Goal: Task Accomplishment & Management: Manage account settings

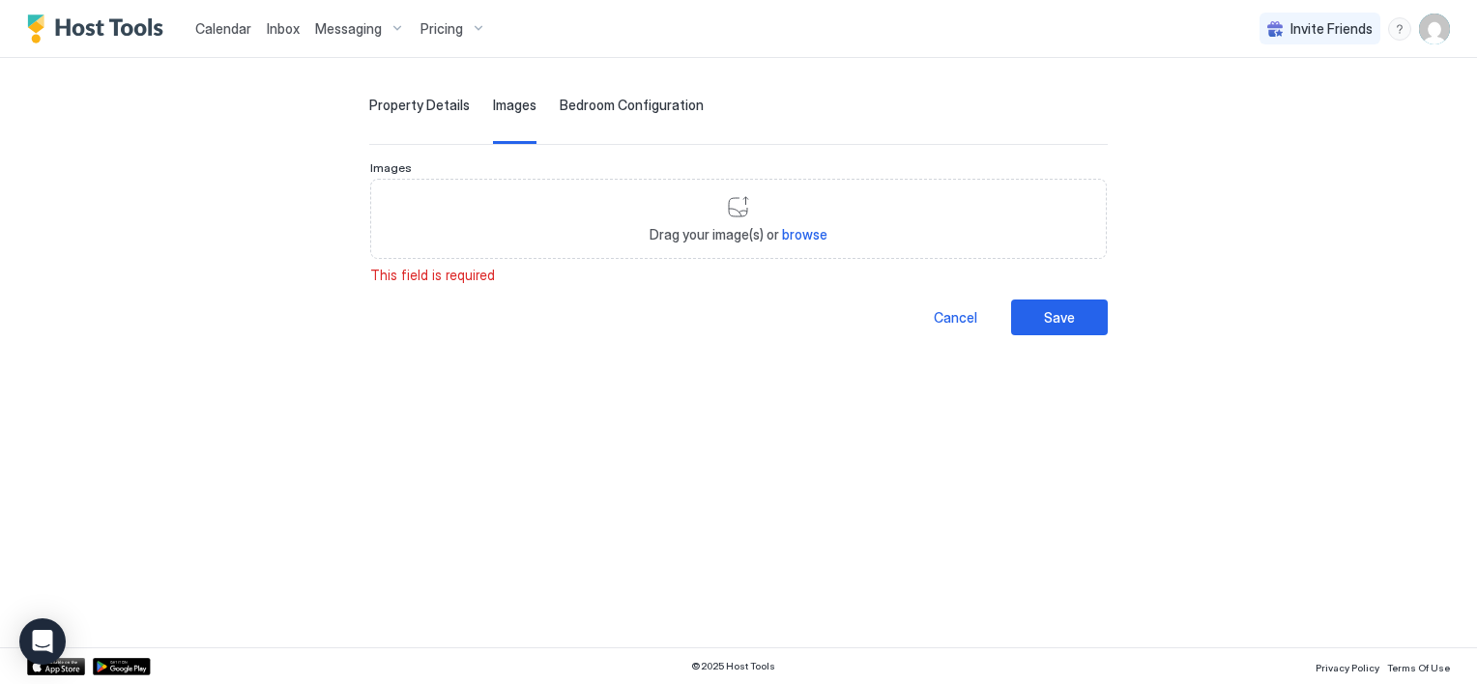
scroll to position [77, 0]
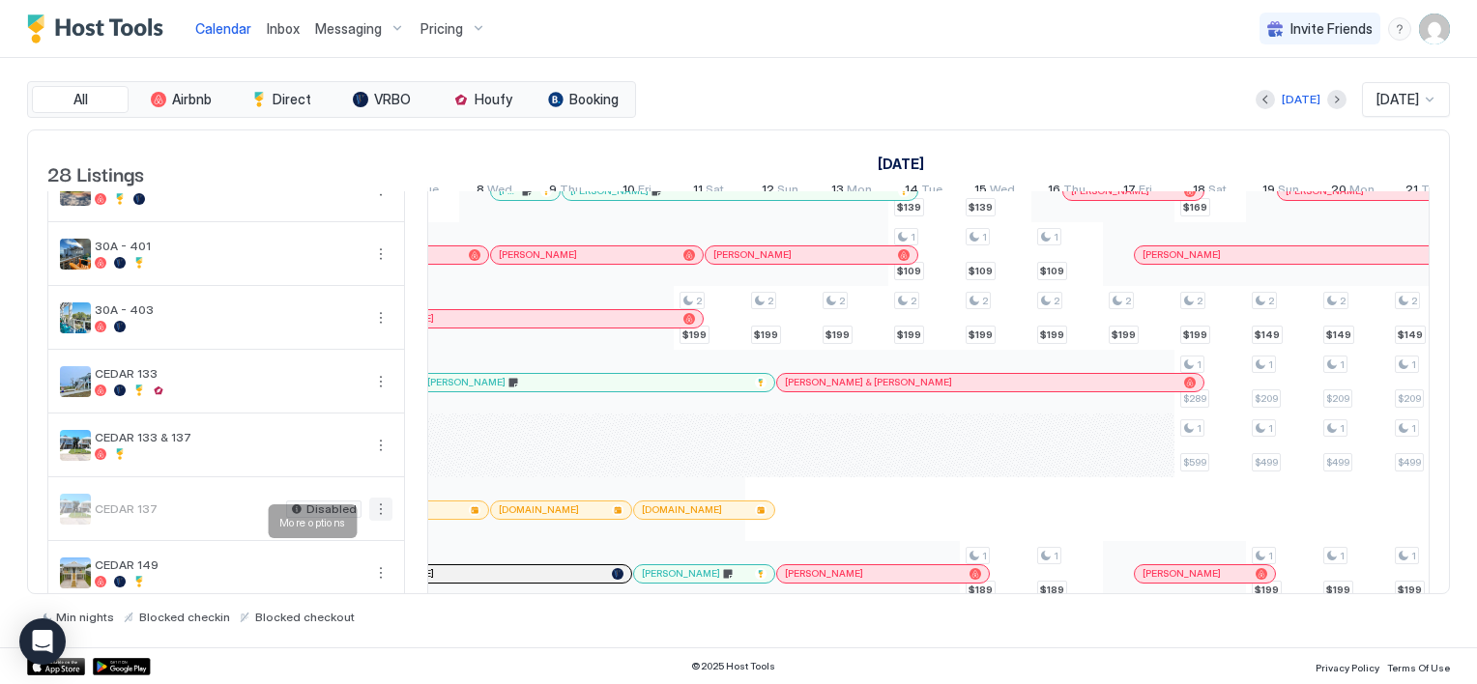
click at [380, 521] on button "More options" at bounding box center [380, 509] width 23 height 23
click at [358, 607] on span "Listing Settings" at bounding box center [347, 610] width 86 height 14
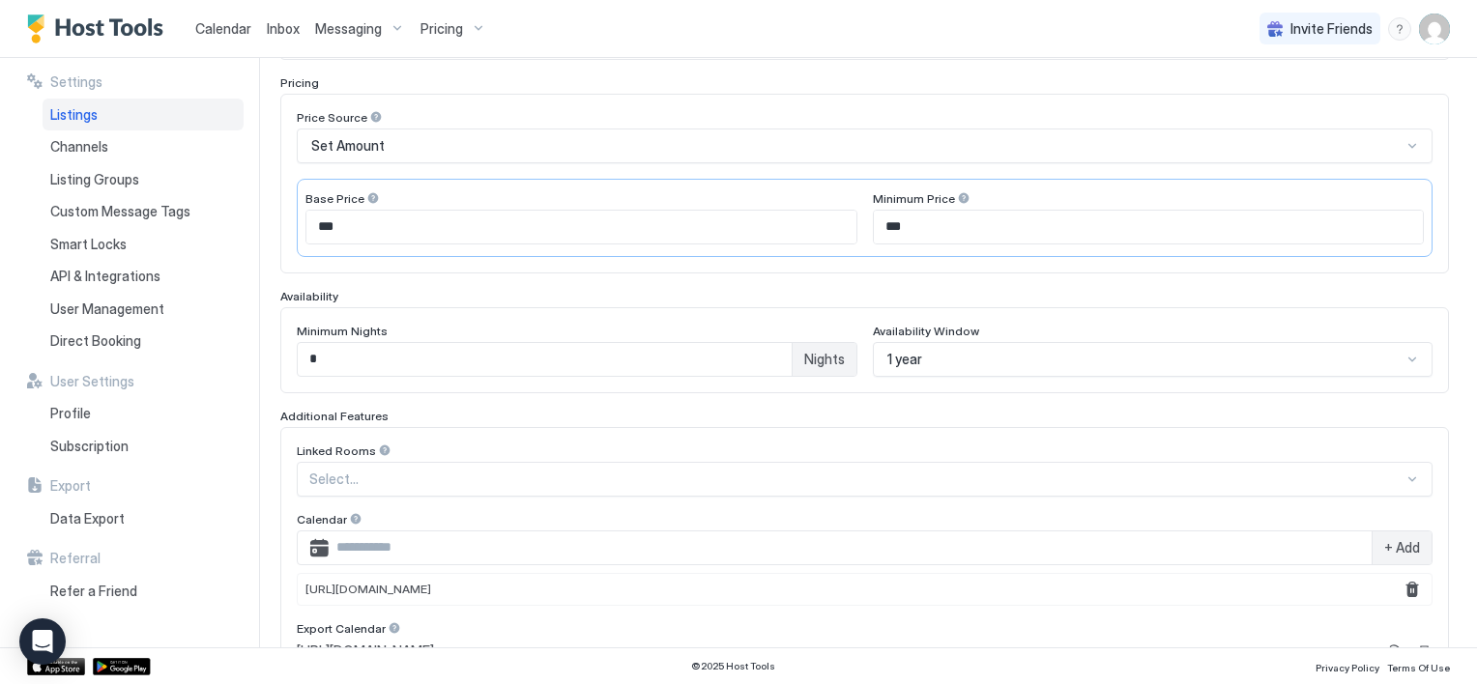
scroll to position [532, 0]
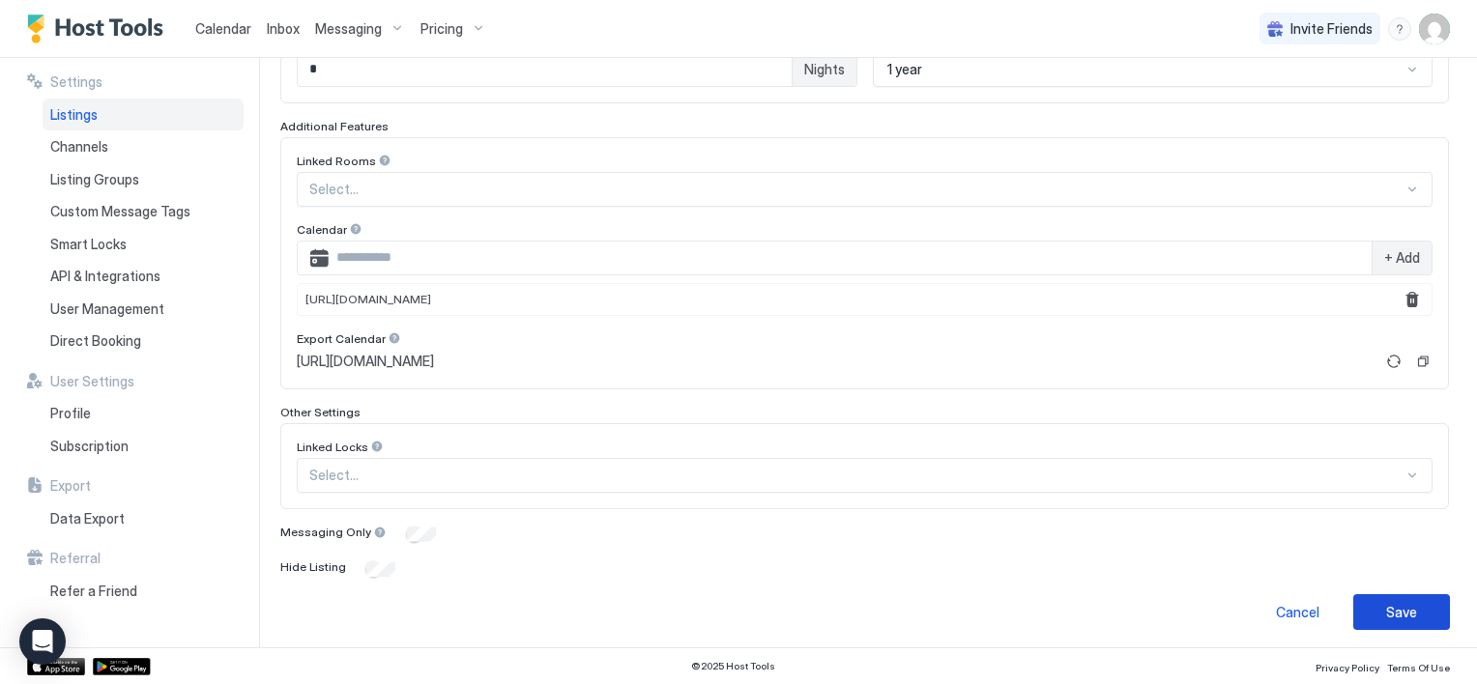
click at [1386, 602] on div "Save" at bounding box center [1401, 612] width 31 height 20
click at [1386, 612] on div "Save" at bounding box center [1401, 612] width 31 height 20
click at [1386, 611] on div "Save" at bounding box center [1401, 612] width 31 height 20
click at [1386, 612] on div "Save" at bounding box center [1401, 612] width 31 height 20
click at [214, 32] on span "Calendar" at bounding box center [223, 28] width 56 height 16
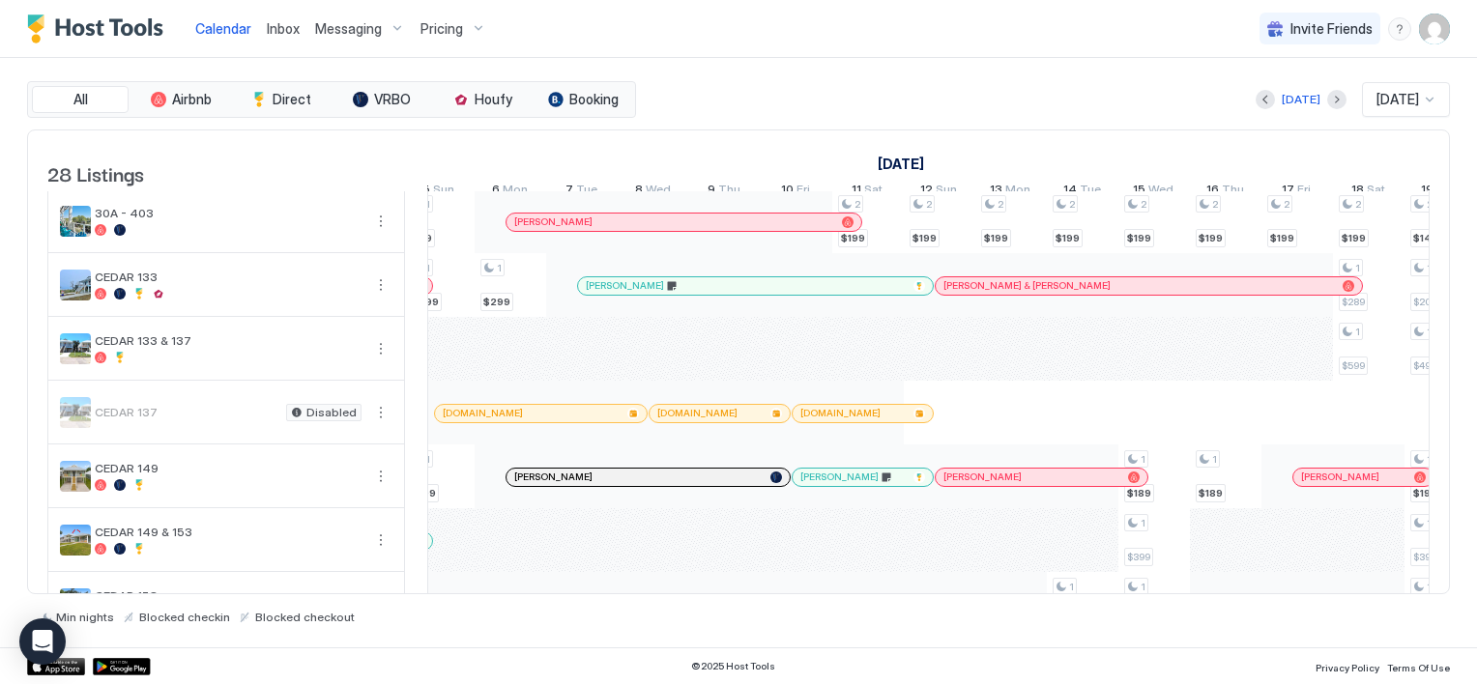
scroll to position [0, 1289]
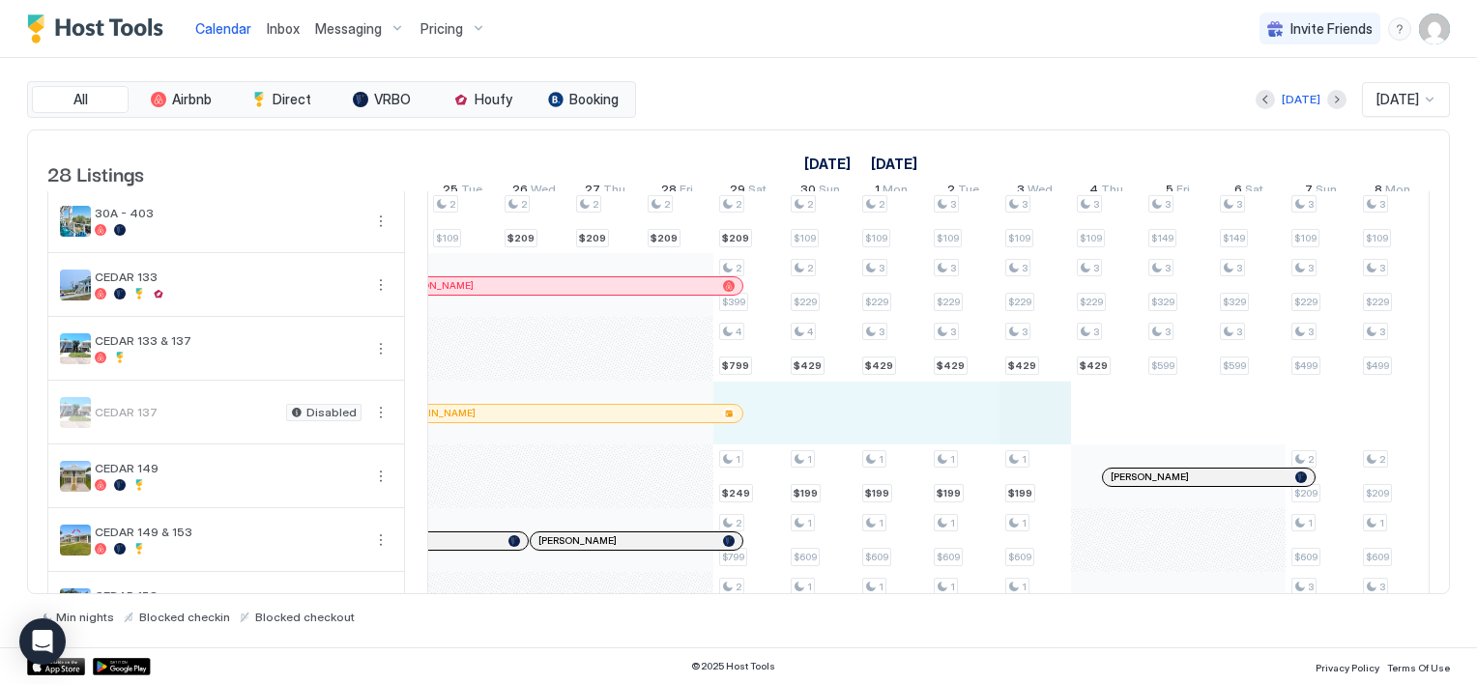
drag, startPoint x: 757, startPoint y: 418, endPoint x: 1025, endPoint y: 429, distance: 268.0
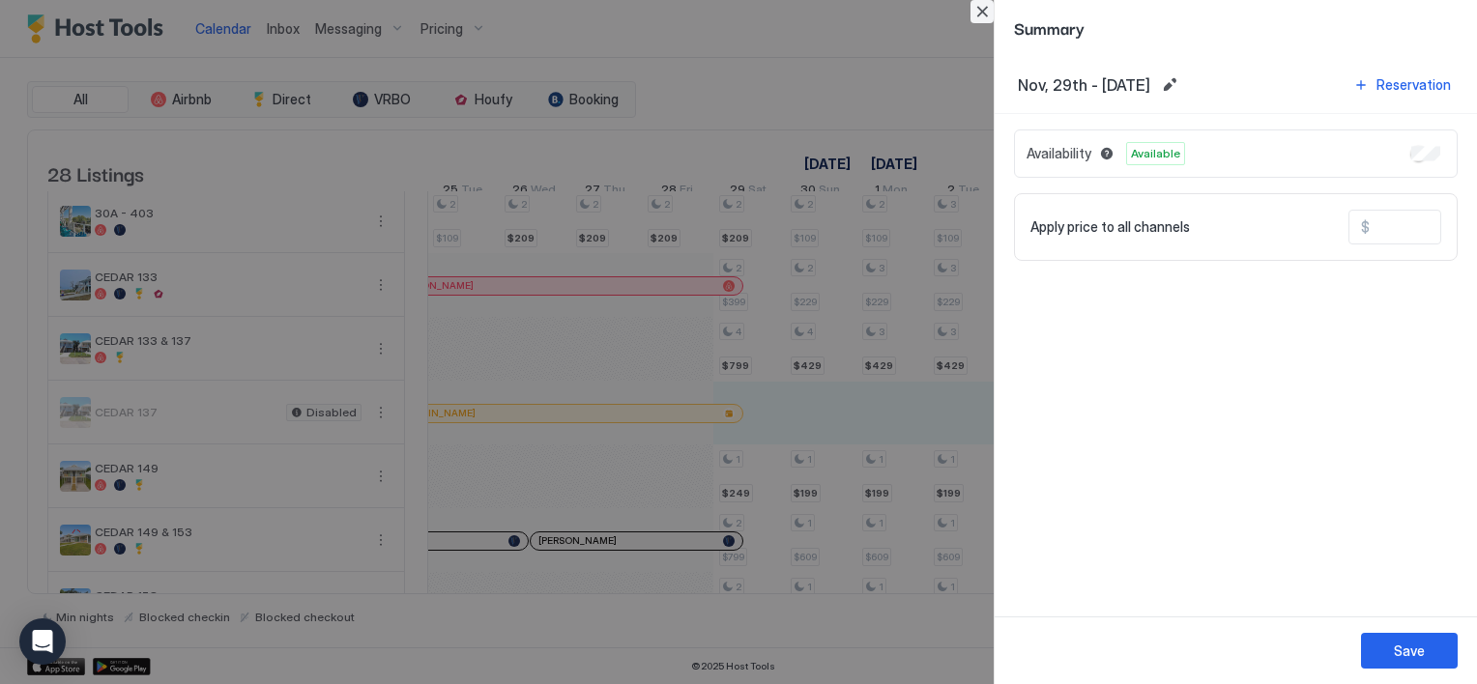
click at [982, 12] on button "Close" at bounding box center [982, 11] width 23 height 23
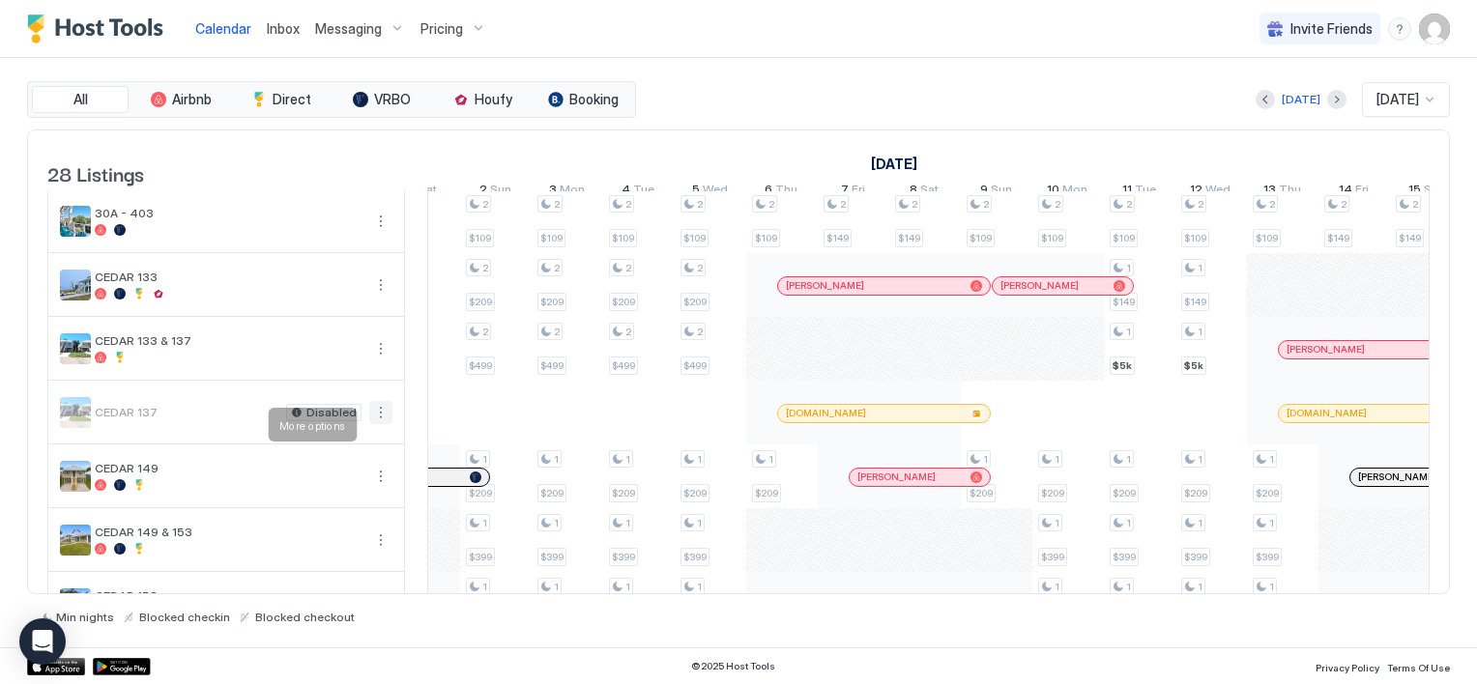
click at [377, 424] on button "More options" at bounding box center [380, 412] width 23 height 23
click at [338, 511] on span "Listing Settings" at bounding box center [347, 514] width 86 height 14
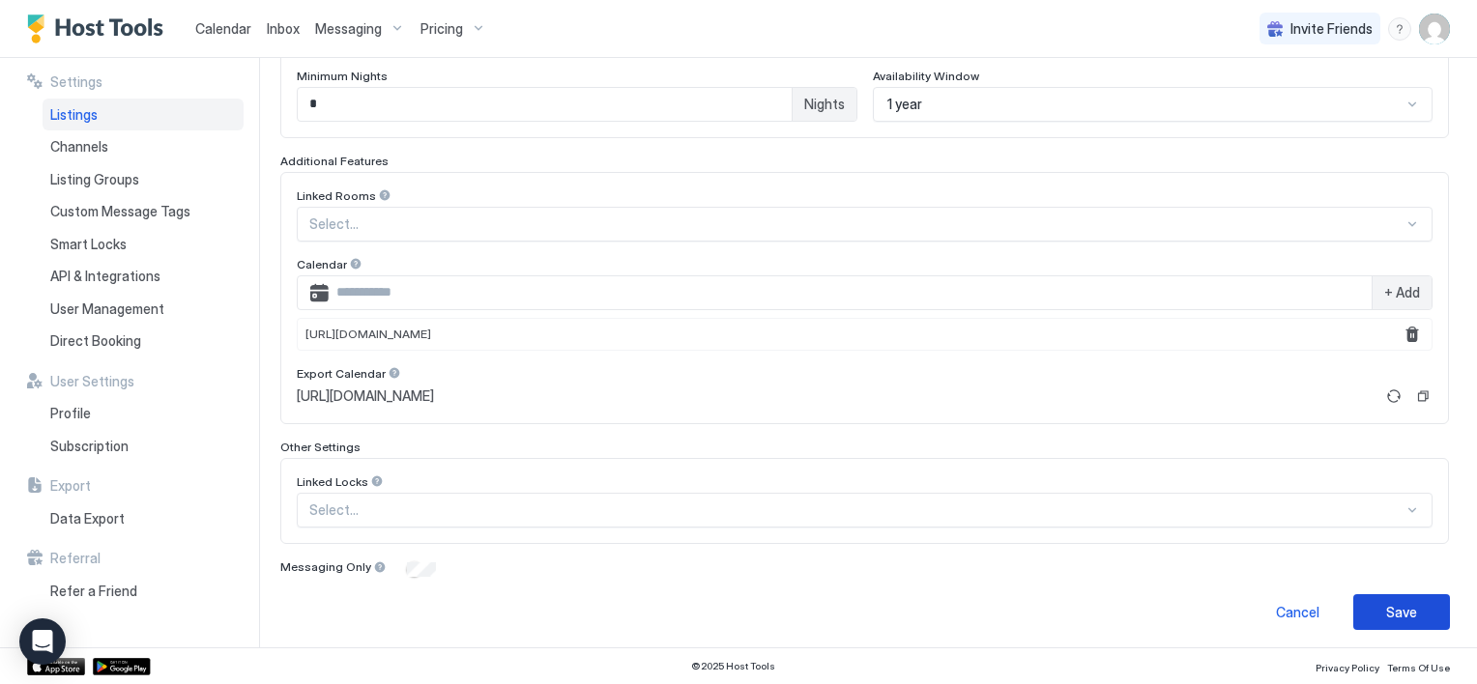
click at [1368, 606] on button "Save" at bounding box center [1401, 612] width 97 height 36
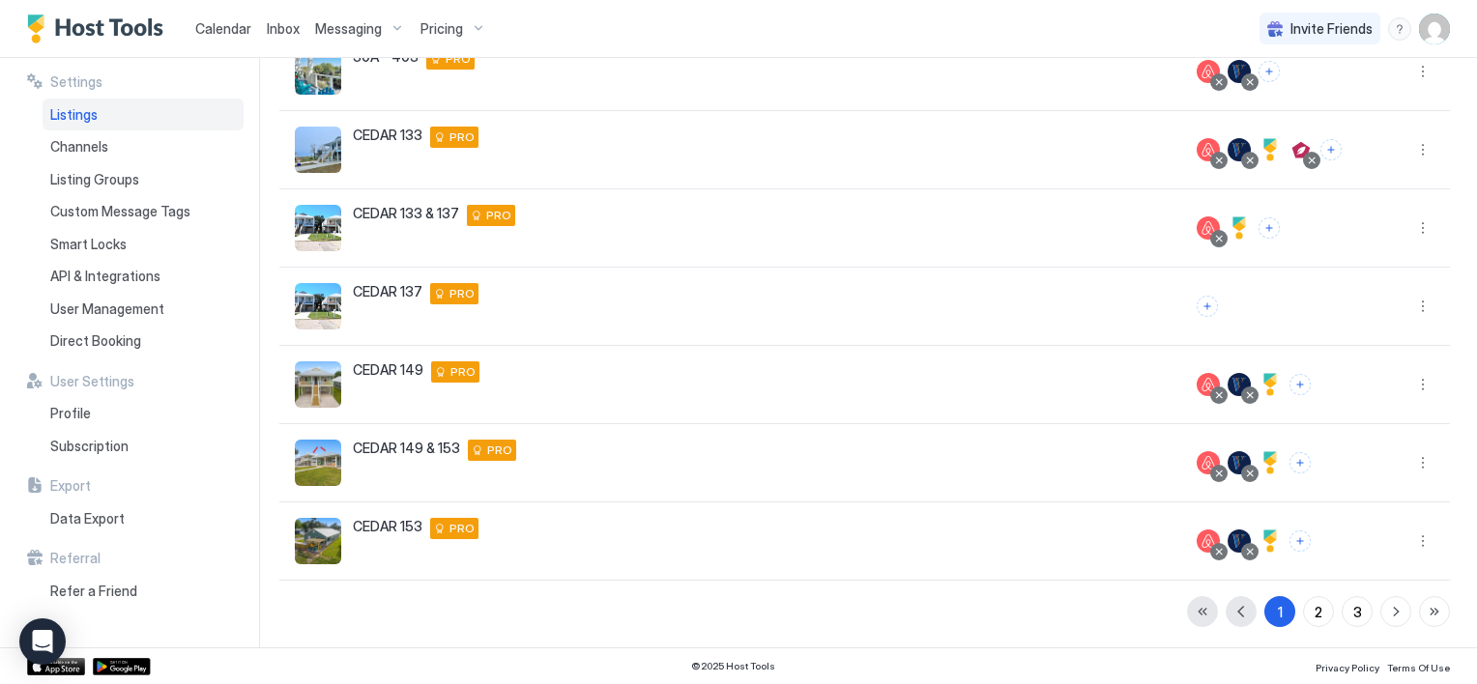
click at [220, 26] on span "Calendar" at bounding box center [223, 28] width 56 height 16
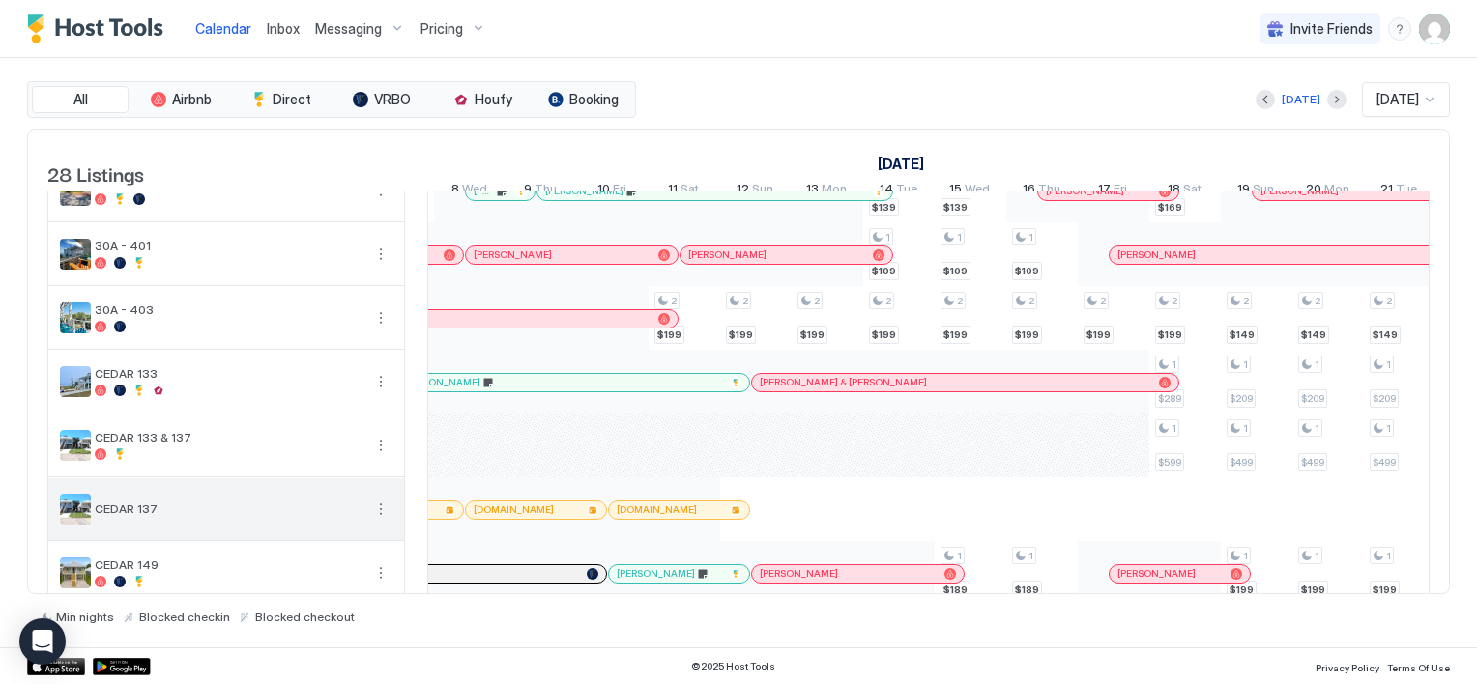
click at [380, 520] on button "More options" at bounding box center [380, 509] width 23 height 23
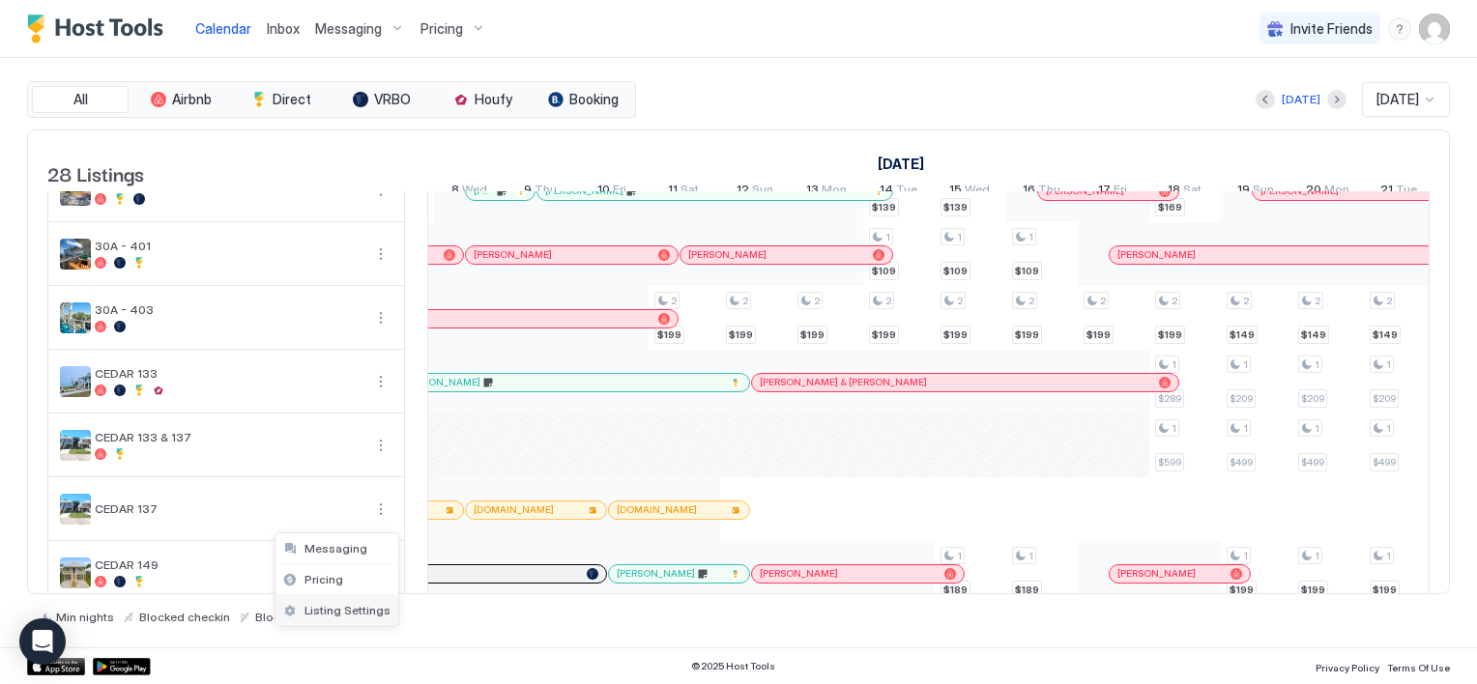
click at [360, 611] on span "Listing Settings" at bounding box center [347, 610] width 86 height 14
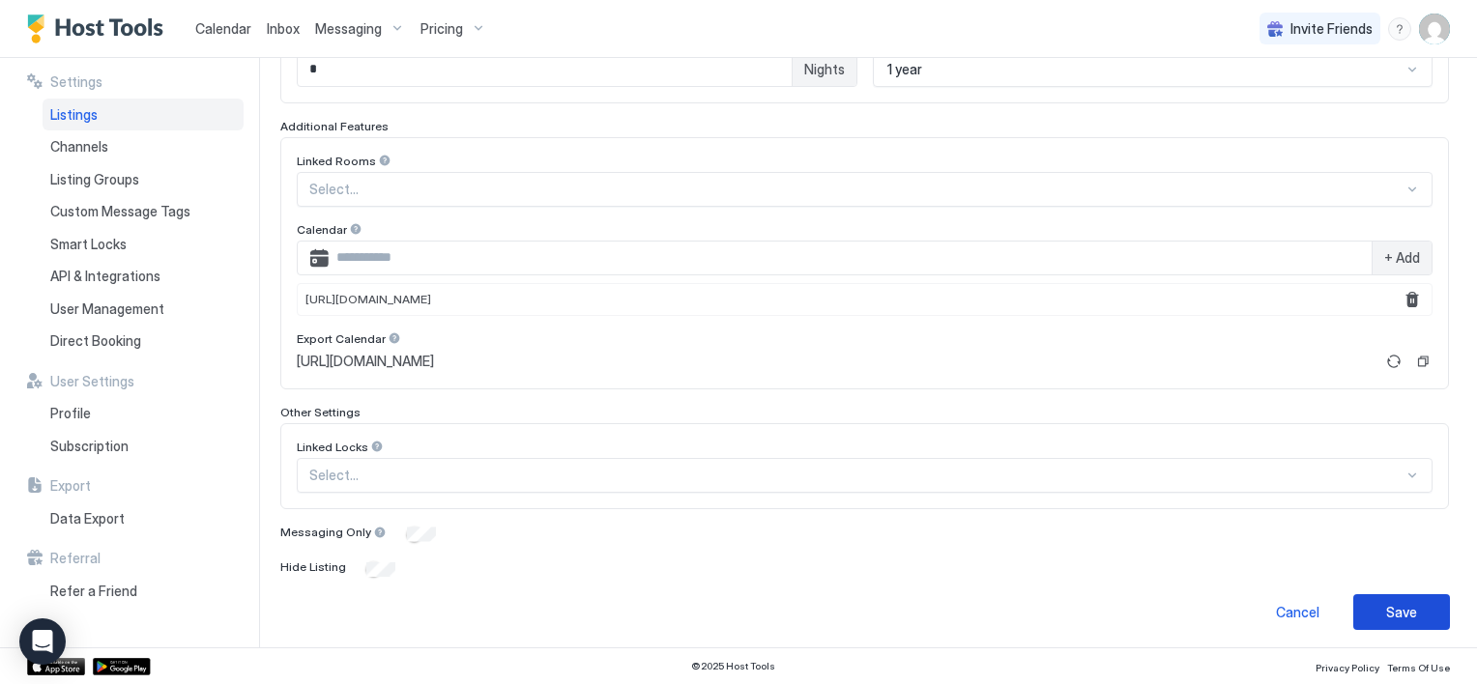
click at [1386, 615] on div "Save" at bounding box center [1401, 612] width 31 height 20
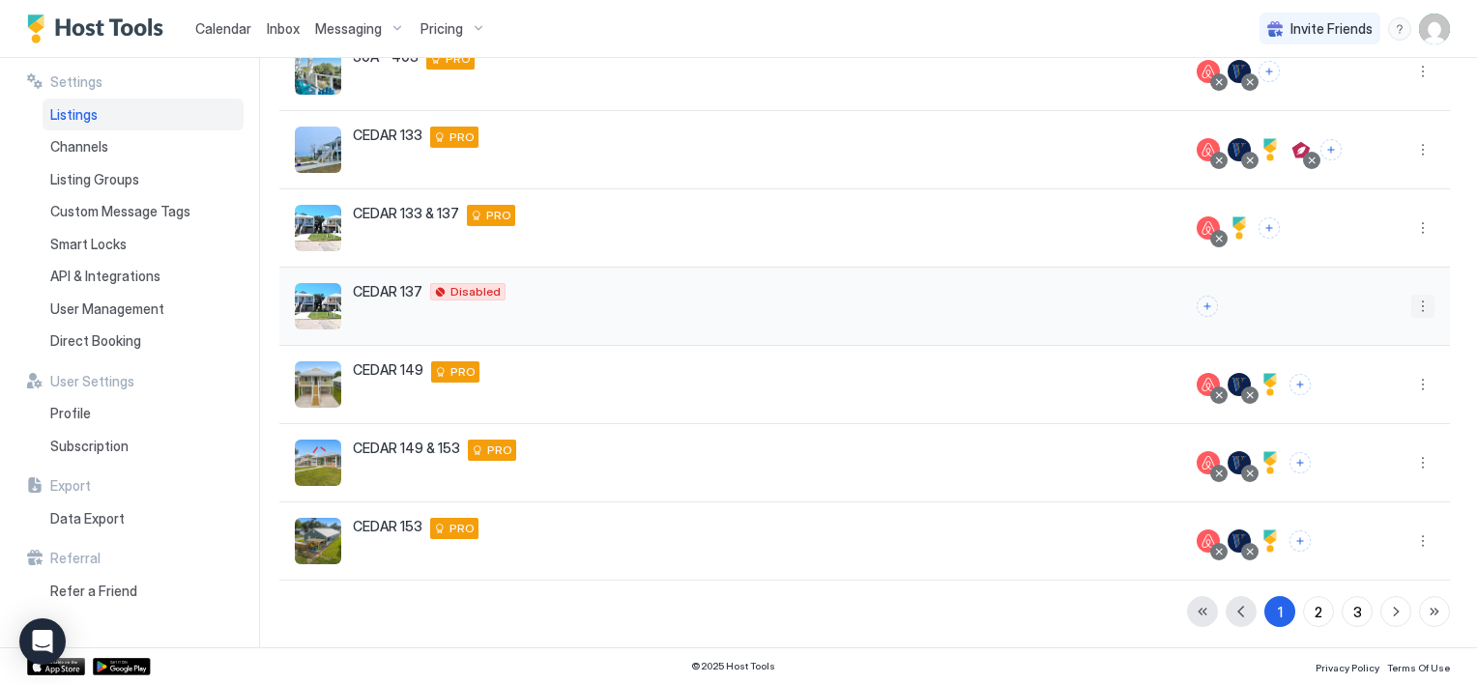
click at [1411, 309] on button "More options" at bounding box center [1422, 306] width 23 height 23
click at [1347, 391] on span "Listing Settings" at bounding box center [1364, 394] width 86 height 14
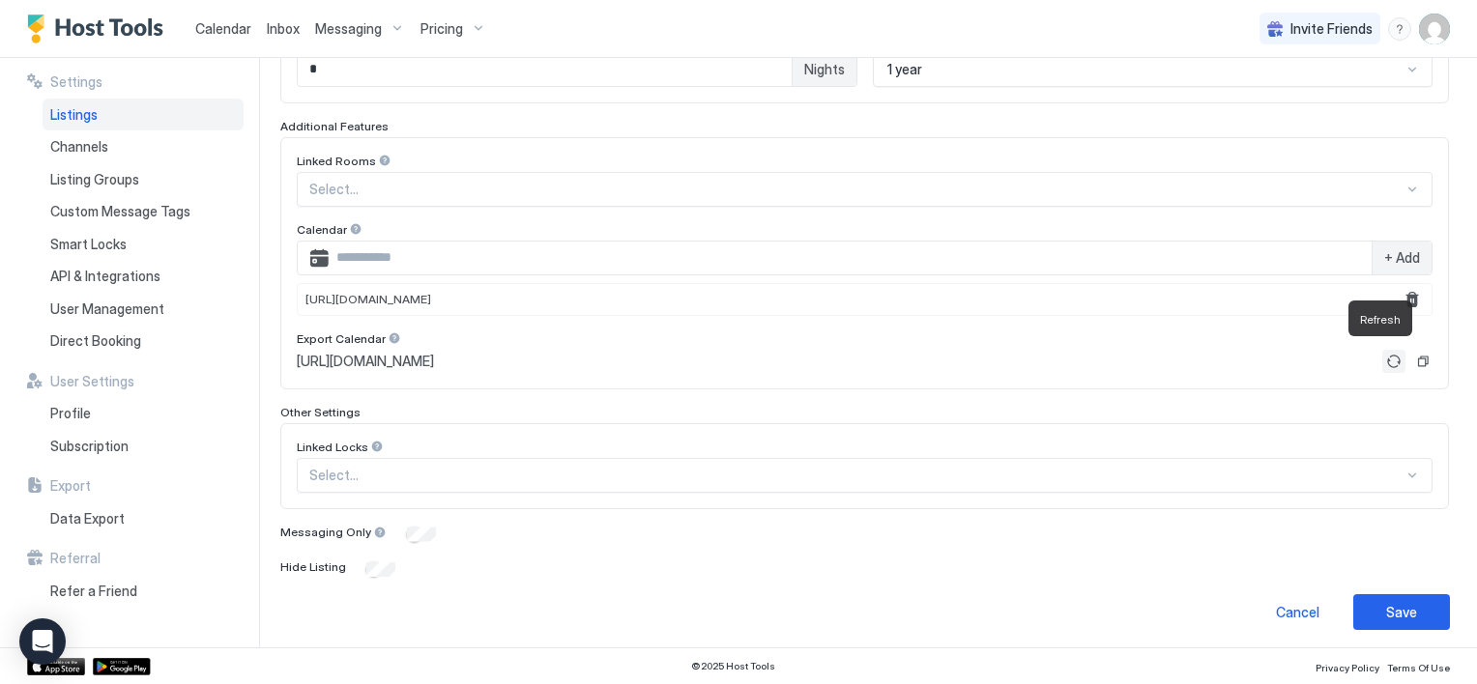
click at [1382, 352] on button "Refresh" at bounding box center [1393, 361] width 23 height 23
click at [1382, 355] on button "Refresh" at bounding box center [1393, 361] width 23 height 23
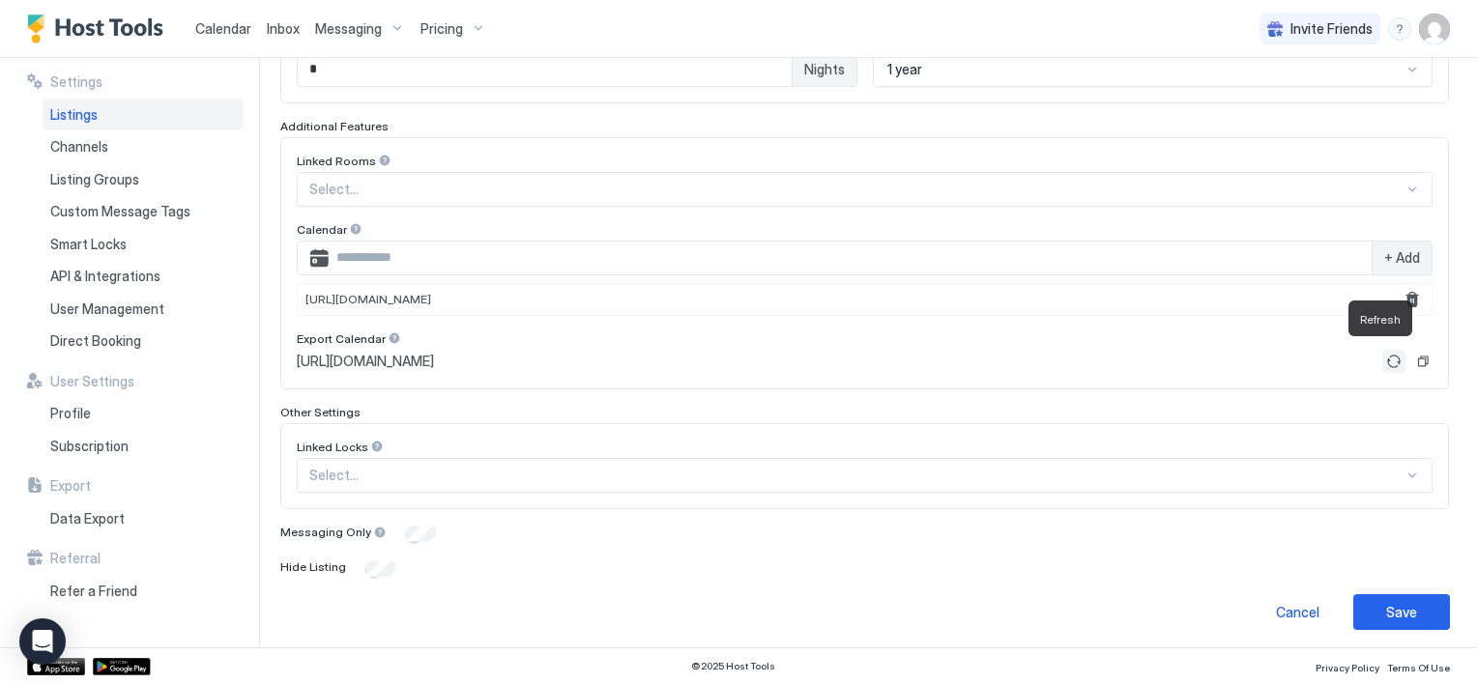
click at [1382, 355] on button "Refresh" at bounding box center [1393, 361] width 23 height 23
click at [1258, 325] on div "Linked Rooms Select... Calendar + Add [URL][DOMAIN_NAME] Export Calendar [URL][…" at bounding box center [865, 263] width 1136 height 219
click at [1404, 608] on button "Save" at bounding box center [1401, 612] width 97 height 36
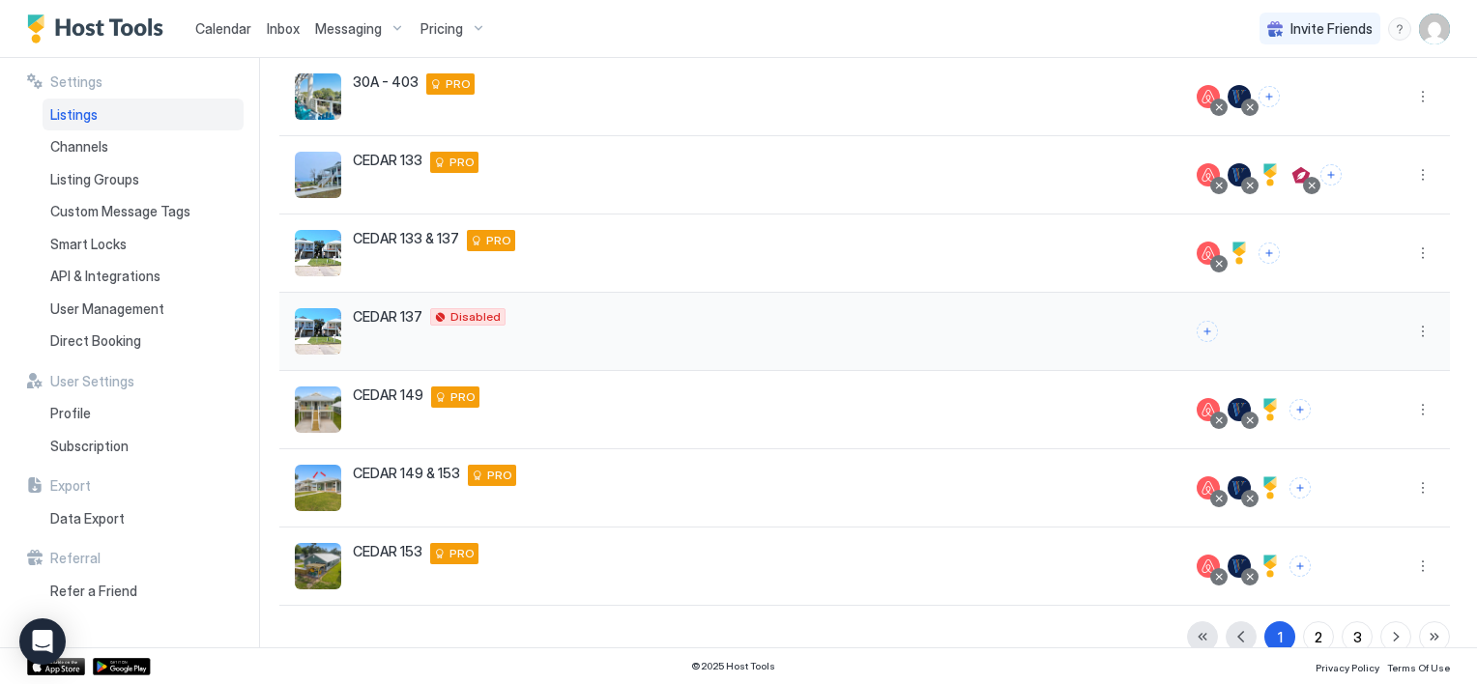
scroll to position [443, 0]
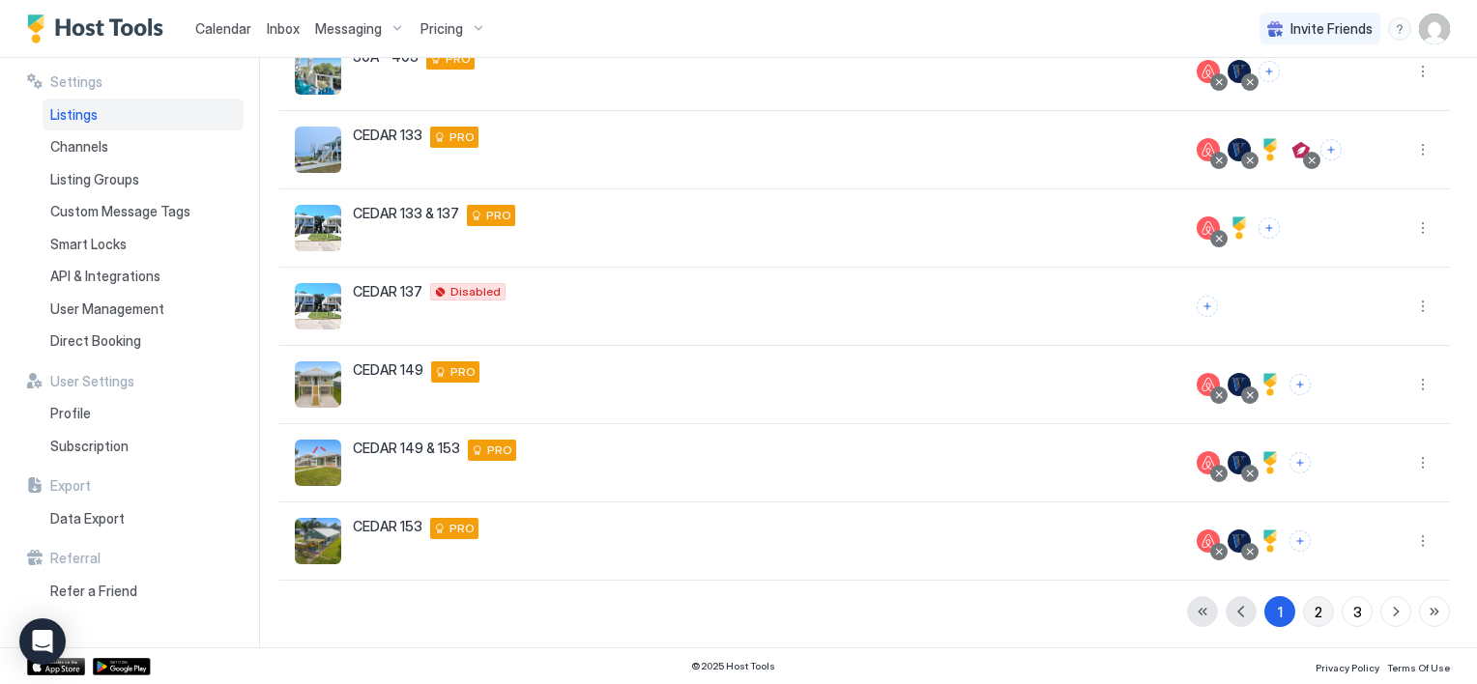
click at [1315, 612] on div "2" at bounding box center [1319, 612] width 8 height 20
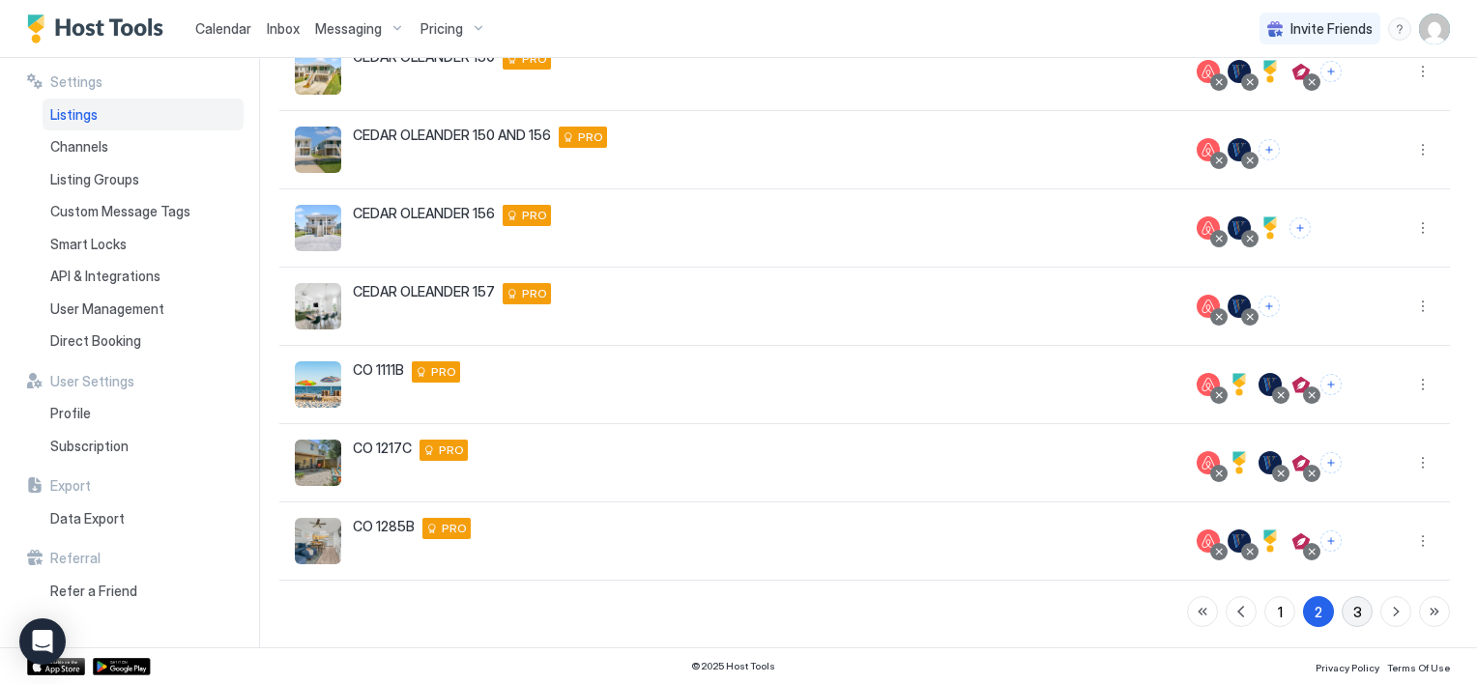
click at [1353, 609] on div "3" at bounding box center [1357, 612] width 9 height 20
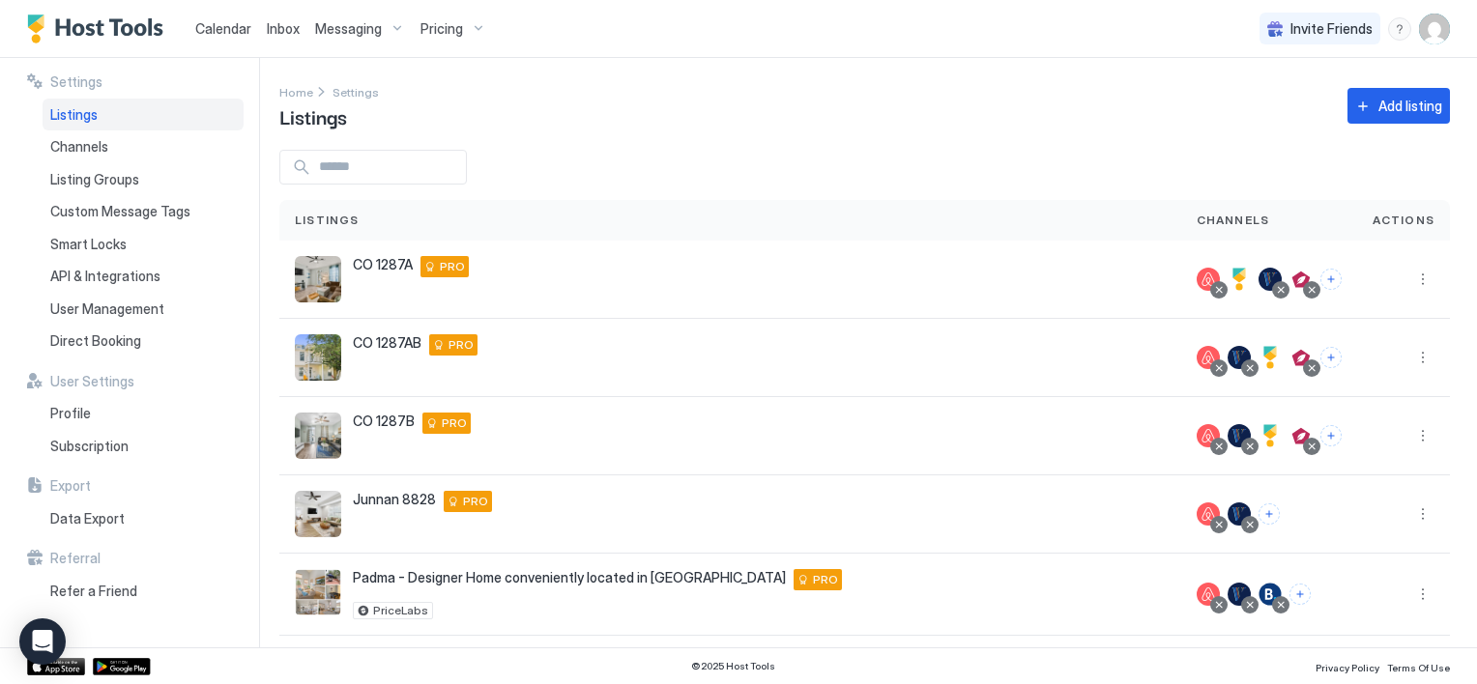
scroll to position [0, 0]
click at [215, 35] on span "Calendar" at bounding box center [223, 28] width 56 height 16
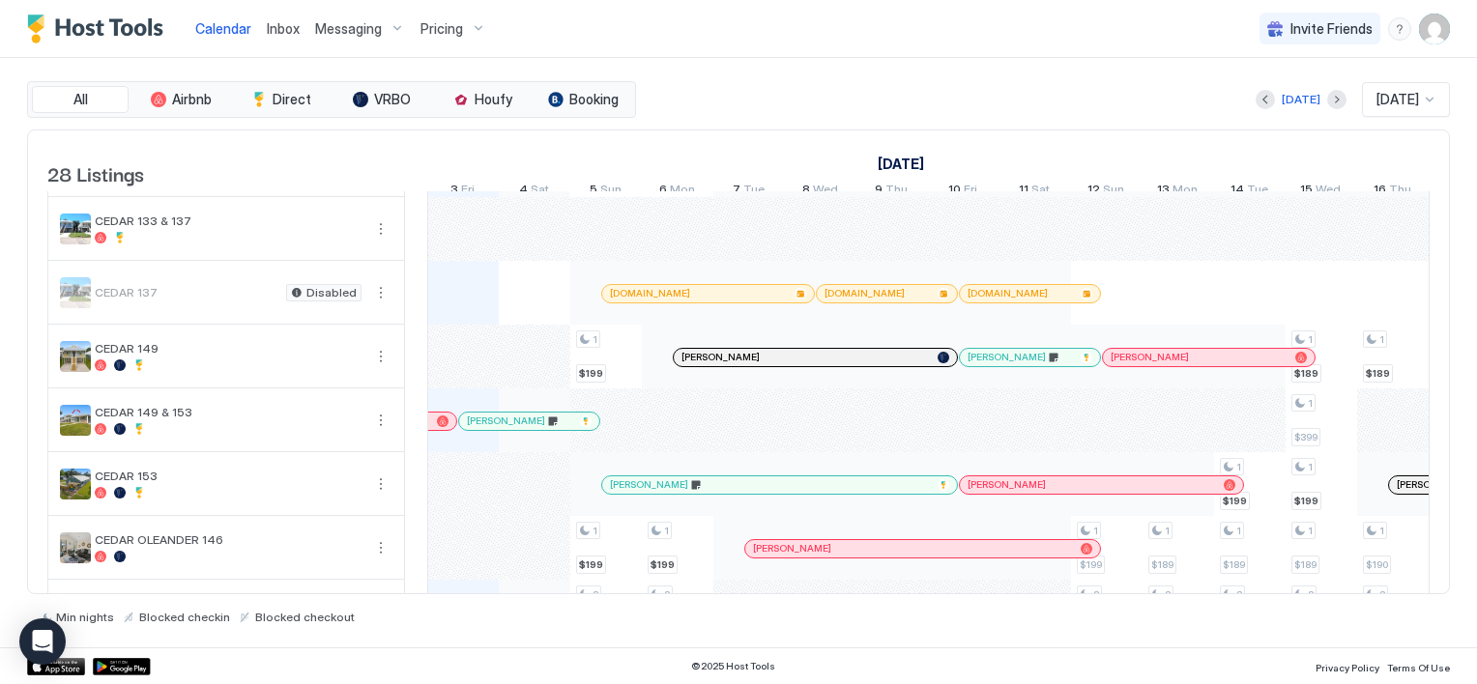
scroll to position [269, 0]
